Goal: Information Seeking & Learning: Understand process/instructions

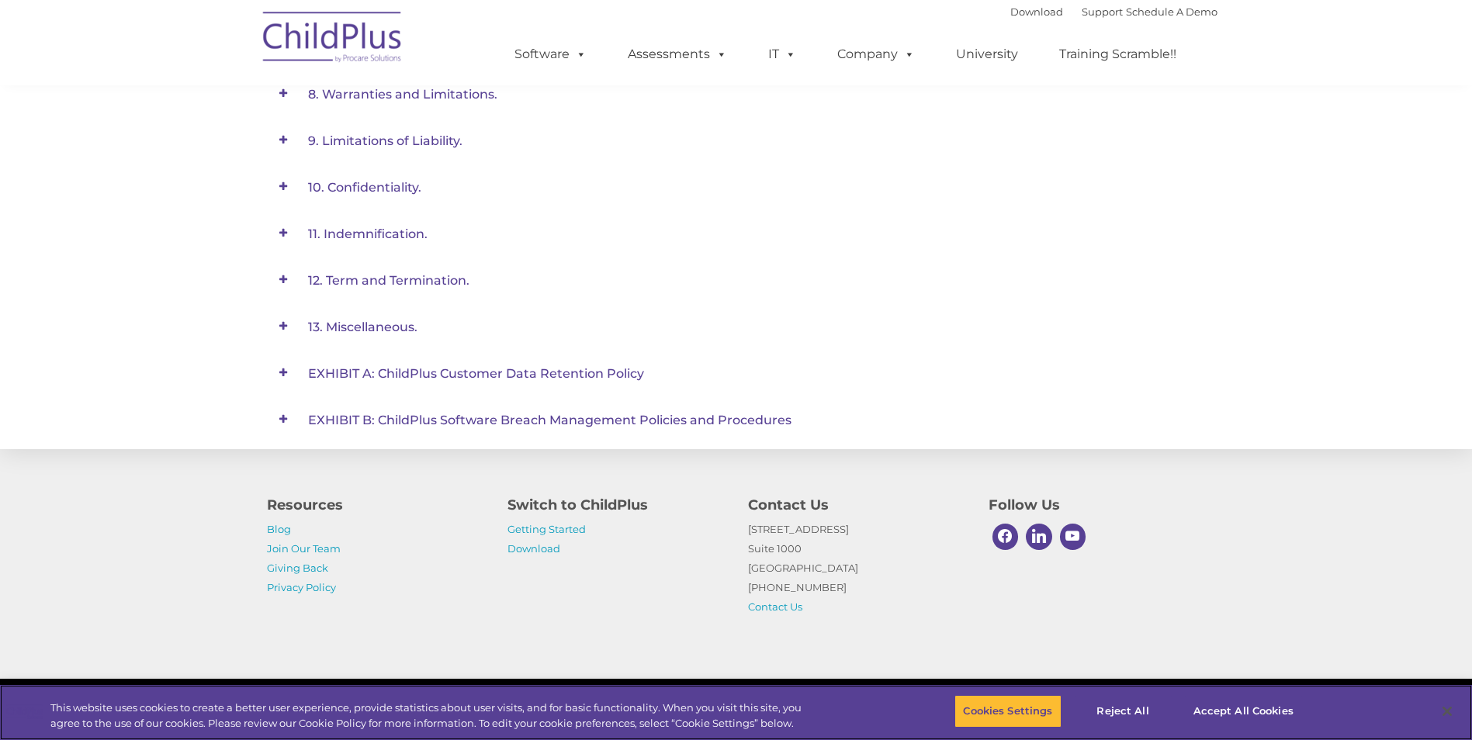
scroll to position [879, 0]
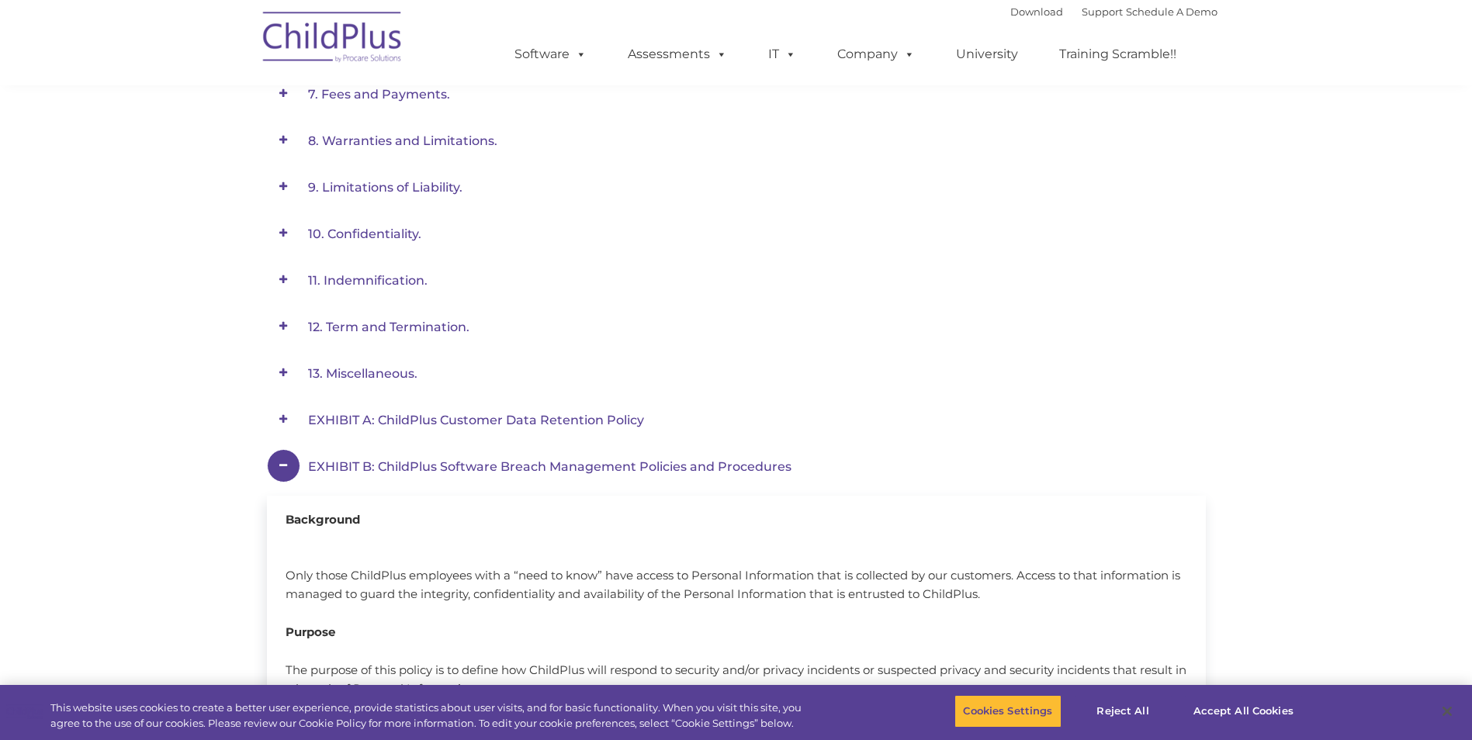
scroll to position [535, 0]
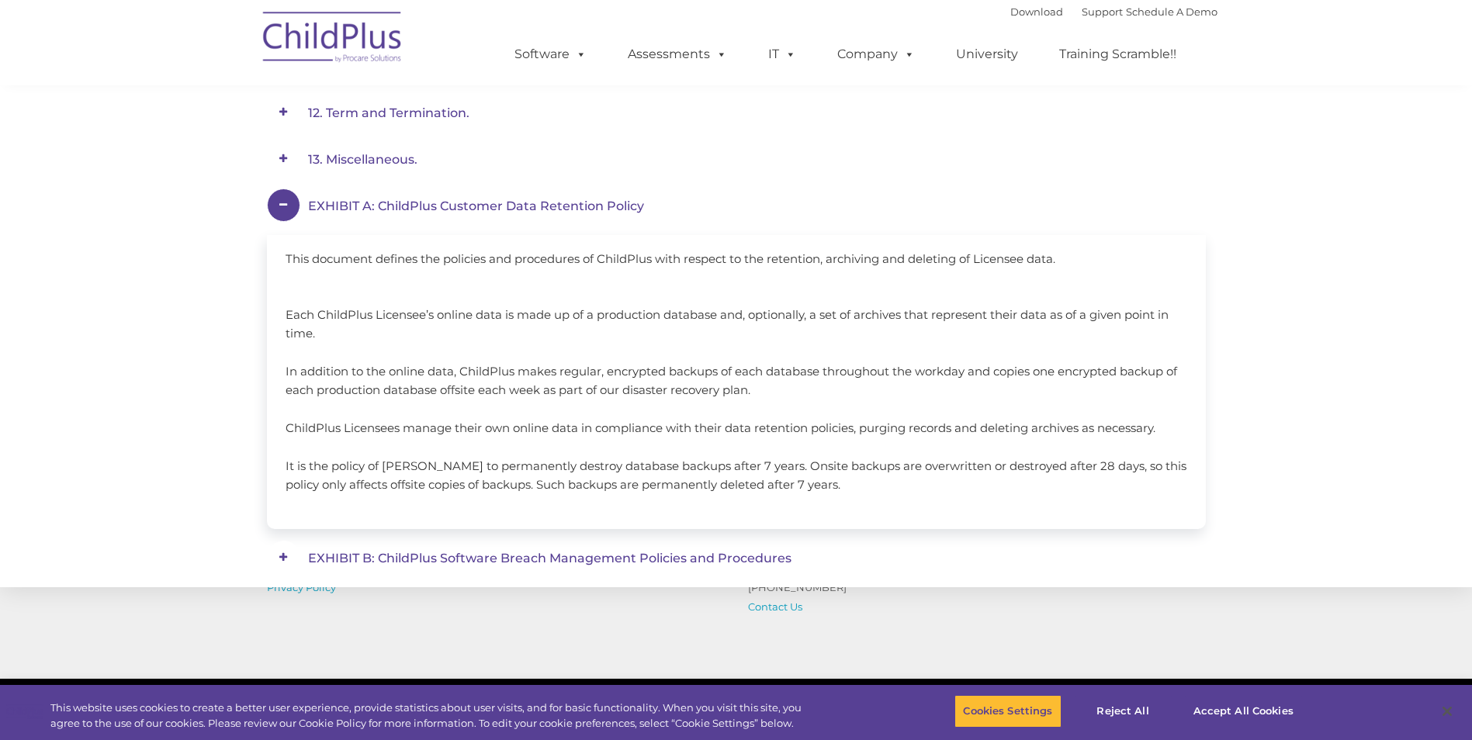
scroll to position [768, 0]
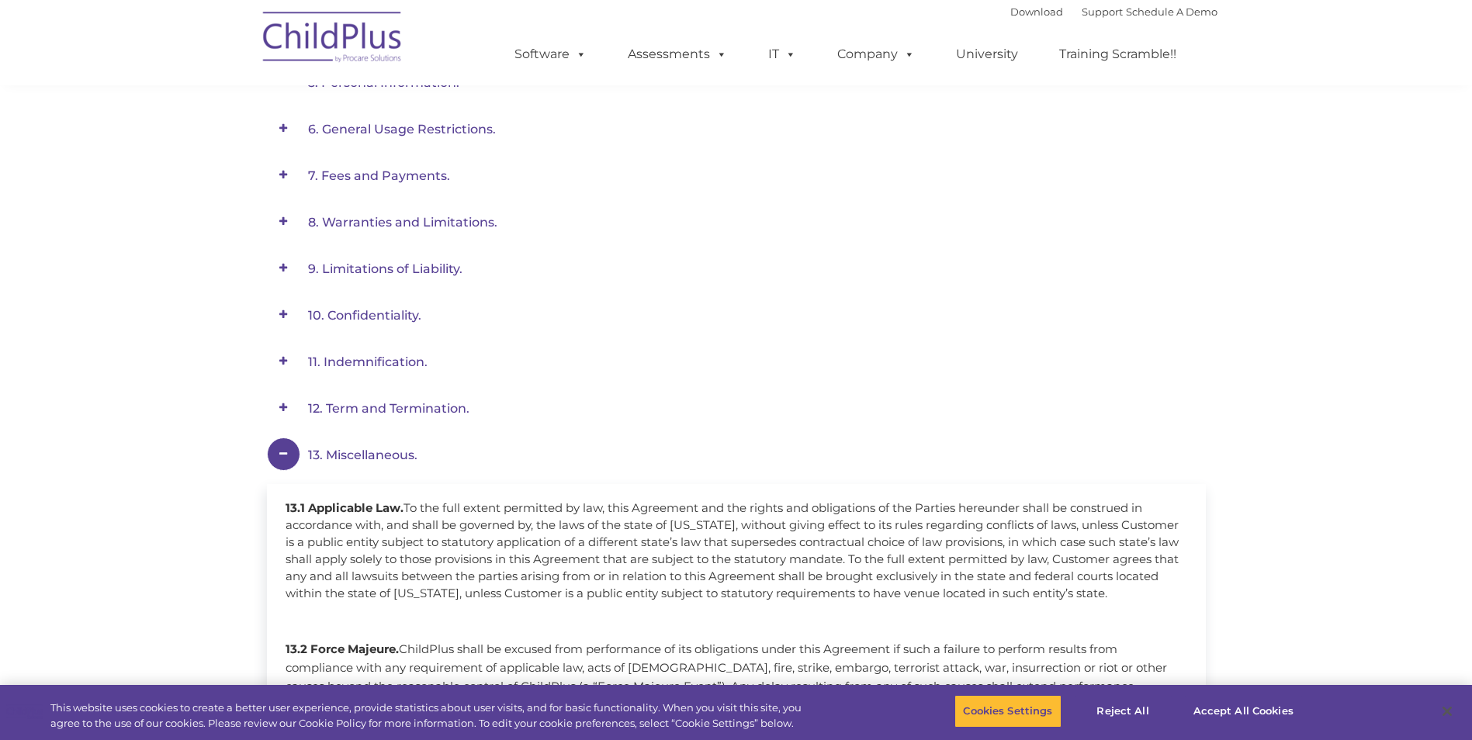
scroll to position [459, 0]
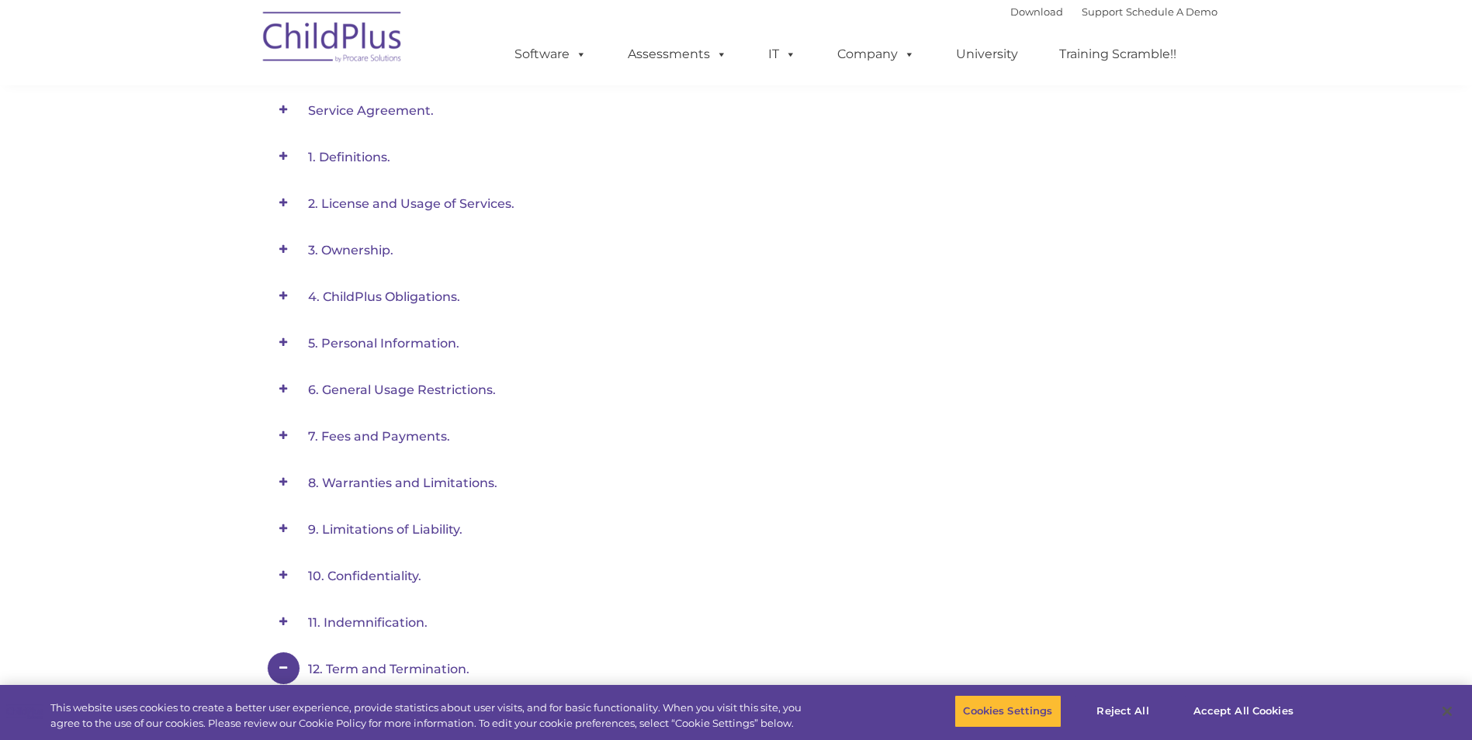
scroll to position [0, 0]
